Goal: Find specific page/section: Find specific page/section

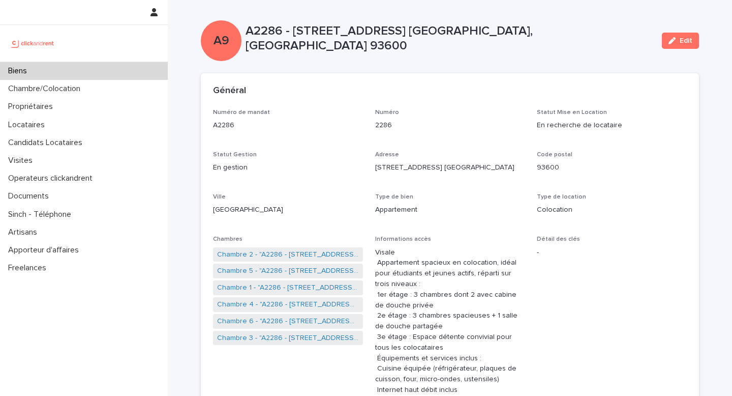
click at [78, 73] on div "Biens" at bounding box center [84, 71] width 168 height 18
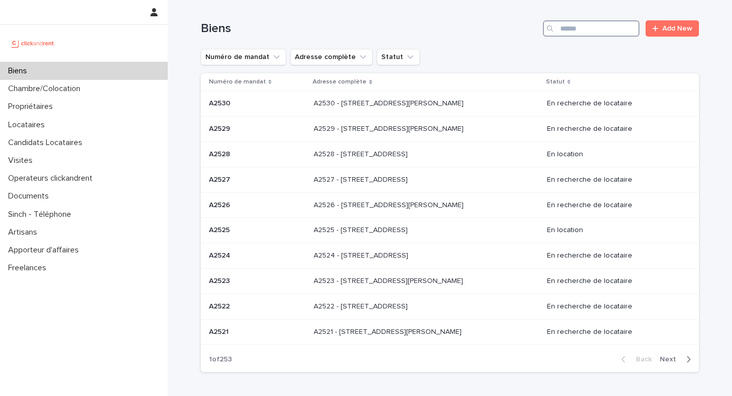
click at [595, 27] on input "Search" at bounding box center [591, 28] width 97 height 16
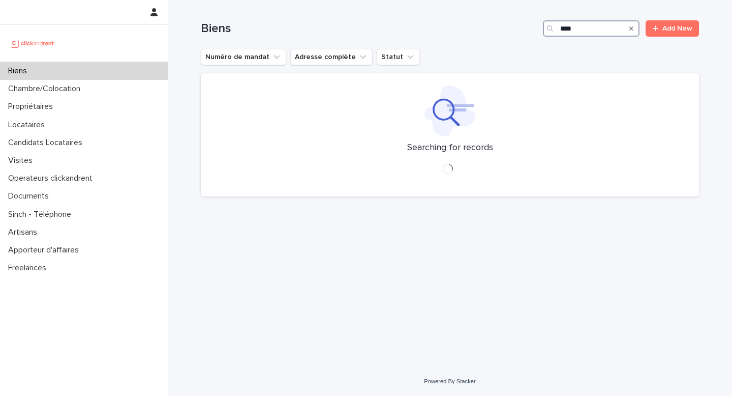
type input "*****"
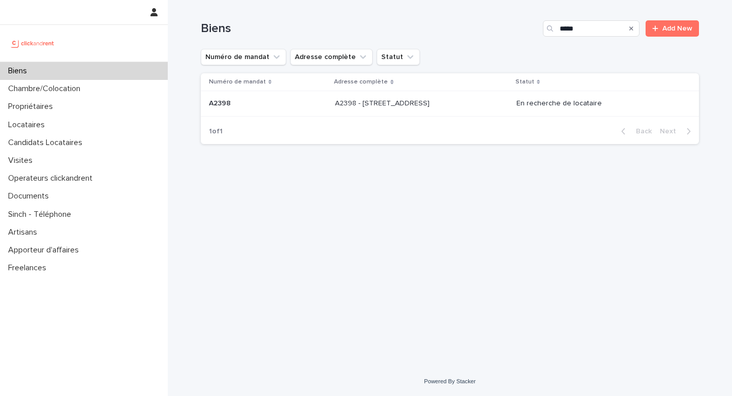
click at [432, 103] on p "A2398 - [STREET_ADDRESS]" at bounding box center [383, 102] width 97 height 11
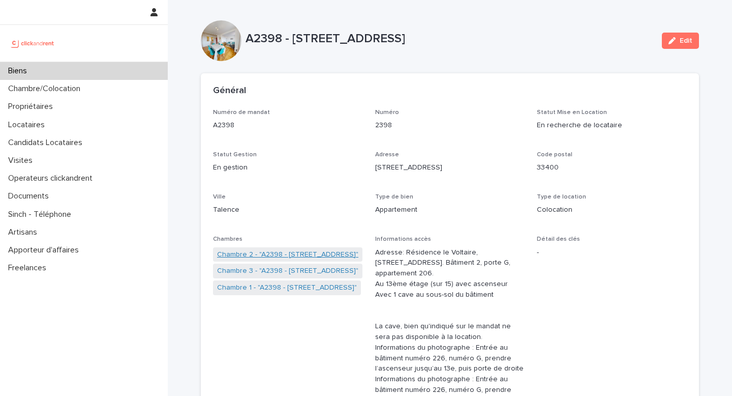
click at [280, 250] on link "Chambre 2 - "A2398 - [STREET_ADDRESS]"" at bounding box center [287, 254] width 141 height 11
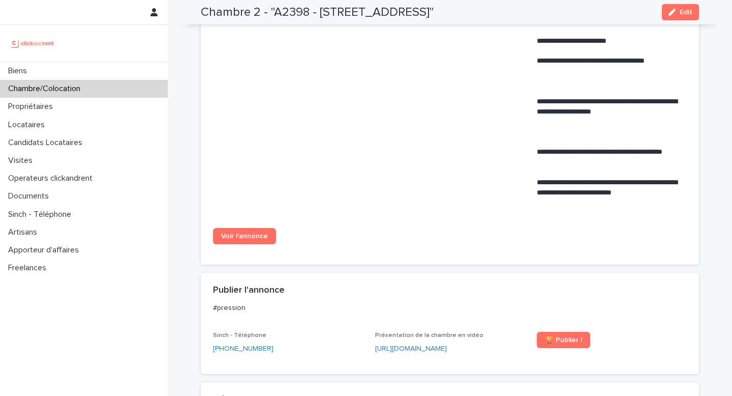
scroll to position [1198, 0]
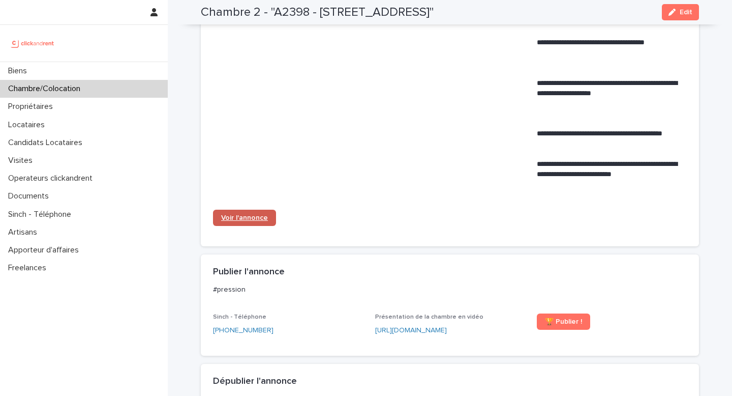
click at [246, 221] on span "Voir l'annonce" at bounding box center [244, 217] width 47 height 7
